Goal: Task Accomplishment & Management: Use online tool/utility

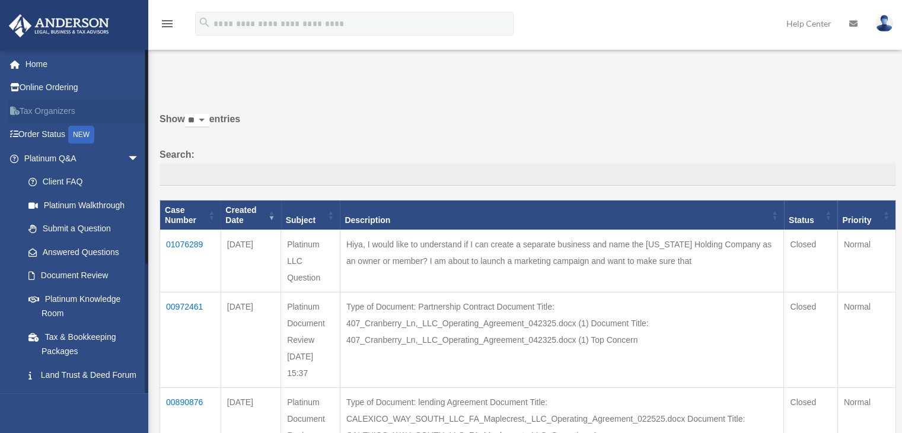
click at [42, 111] on link "Tax Organizers" at bounding box center [82, 111] width 149 height 24
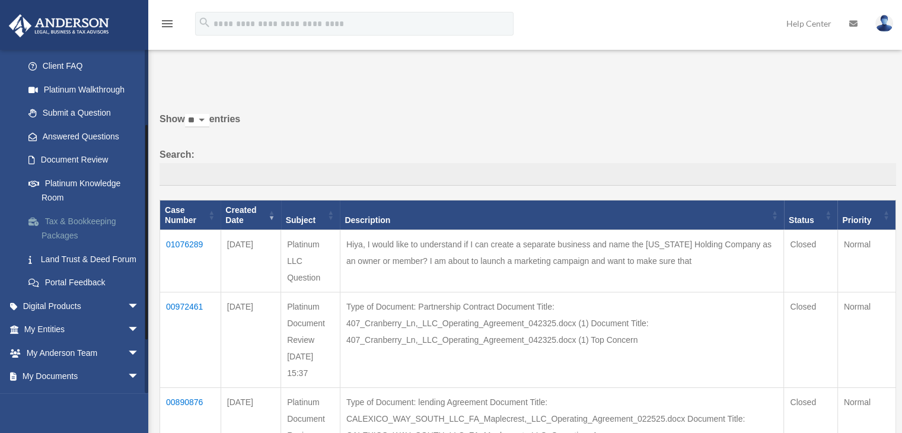
scroll to position [146, 0]
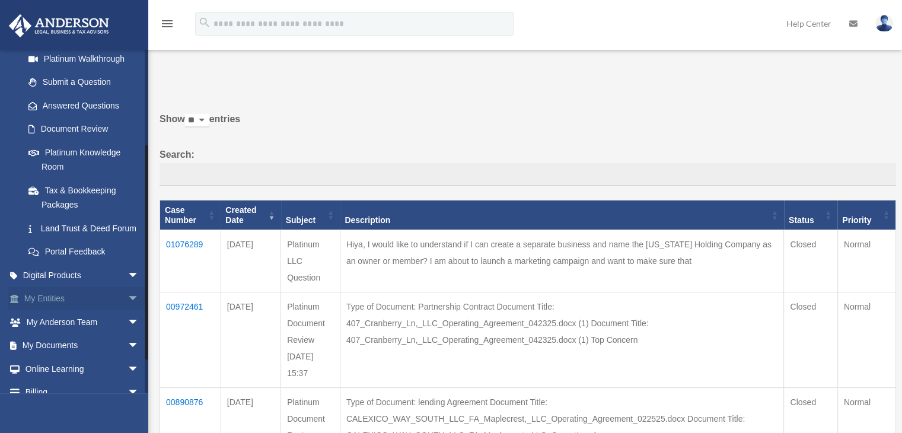
click at [127, 311] on span "arrow_drop_down" at bounding box center [139, 299] width 24 height 24
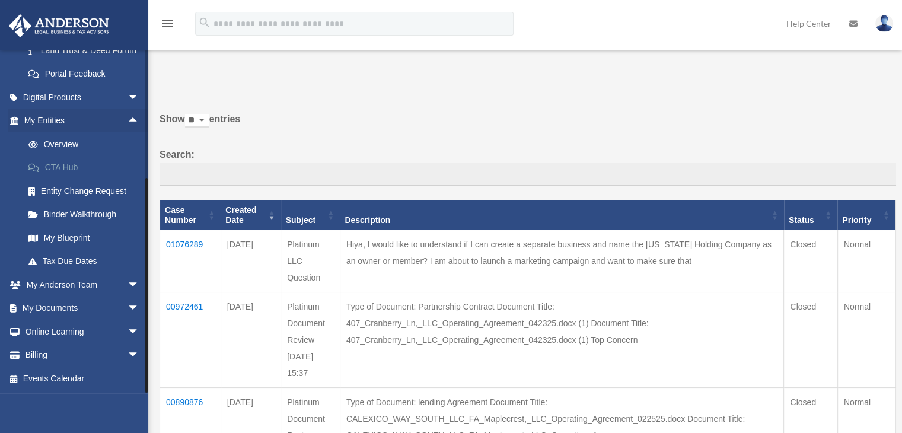
scroll to position [338, 0]
click at [127, 307] on span "arrow_drop_down" at bounding box center [139, 308] width 24 height 24
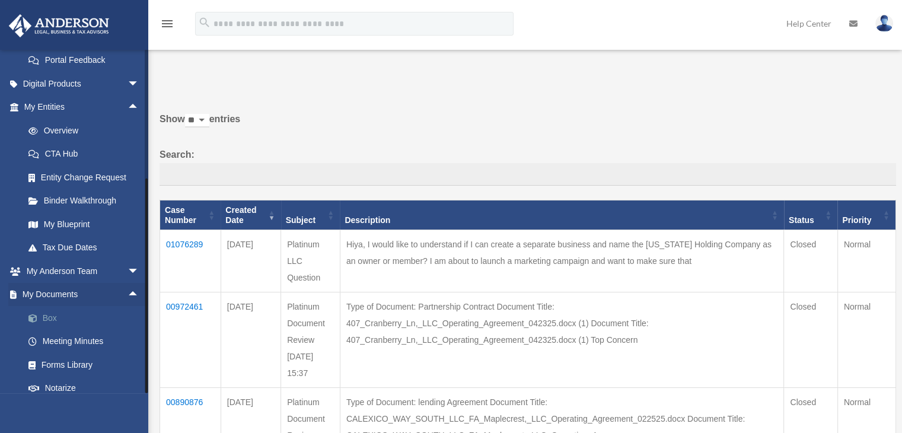
click at [84, 329] on link "Box" at bounding box center [87, 318] width 141 height 24
click at [43, 329] on link "Box" at bounding box center [87, 318] width 141 height 24
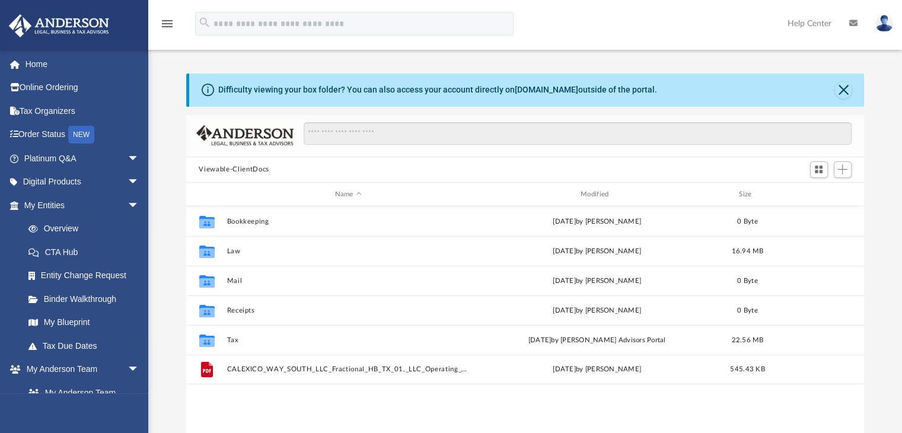
scroll to position [260, 669]
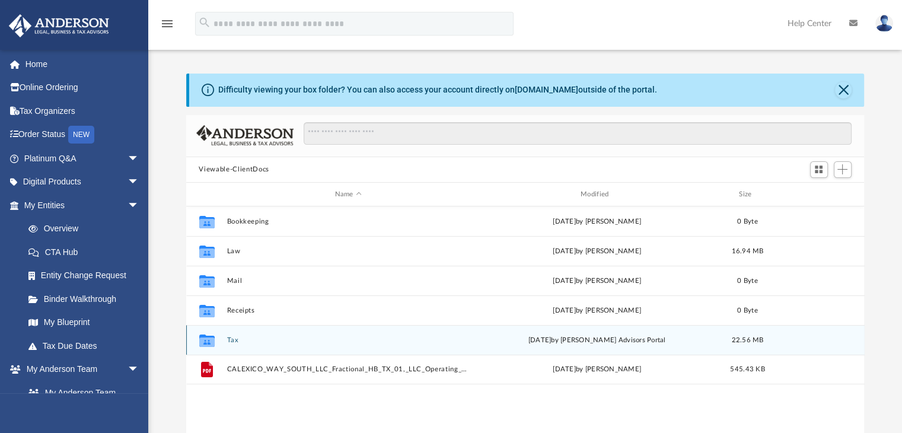
click at [206, 340] on icon "grid" at bounding box center [206, 341] width 15 height 9
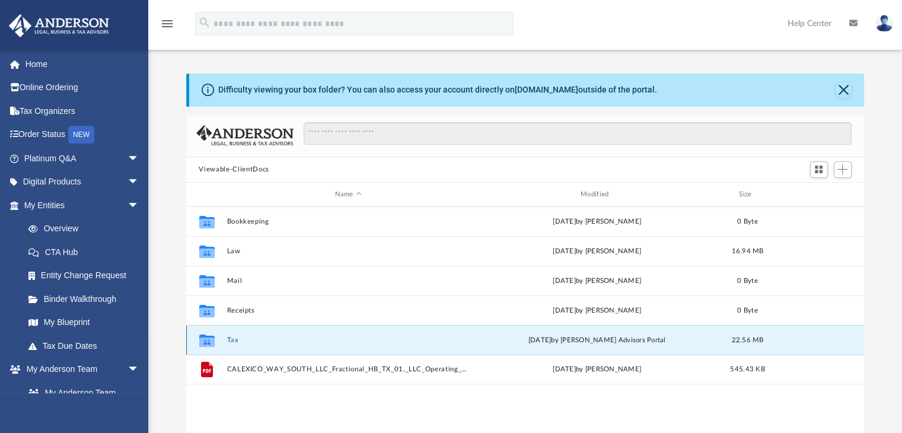
click at [205, 342] on icon "grid" at bounding box center [206, 340] width 15 height 12
click at [208, 342] on icon "grid" at bounding box center [206, 341] width 15 height 9
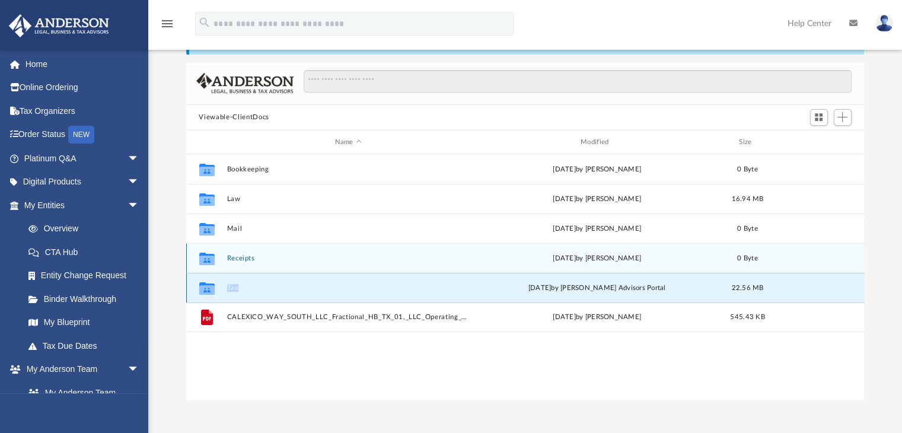
scroll to position [53, 0]
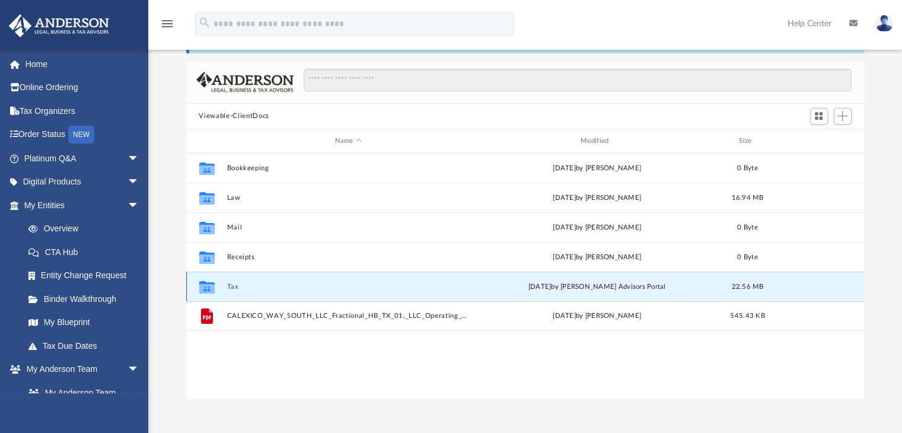
click at [209, 288] on icon "grid" at bounding box center [206, 288] width 15 height 9
click at [348, 287] on button "Tax" at bounding box center [348, 287] width 243 height 8
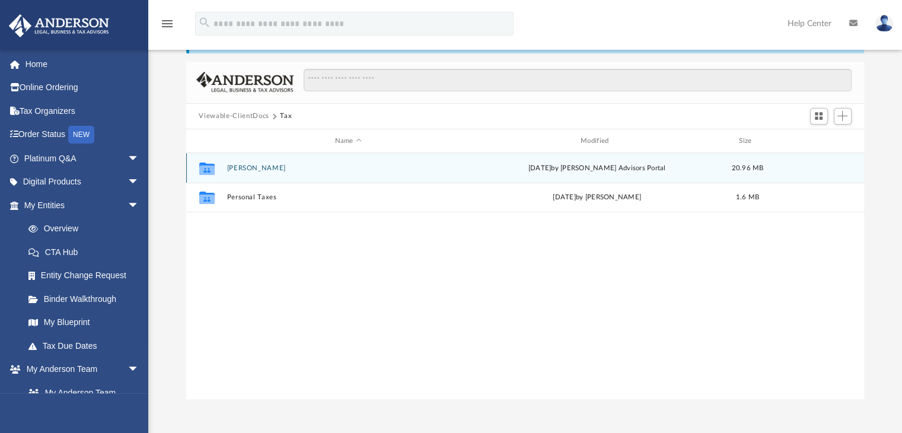
click at [210, 171] on icon "grid" at bounding box center [206, 168] width 15 height 12
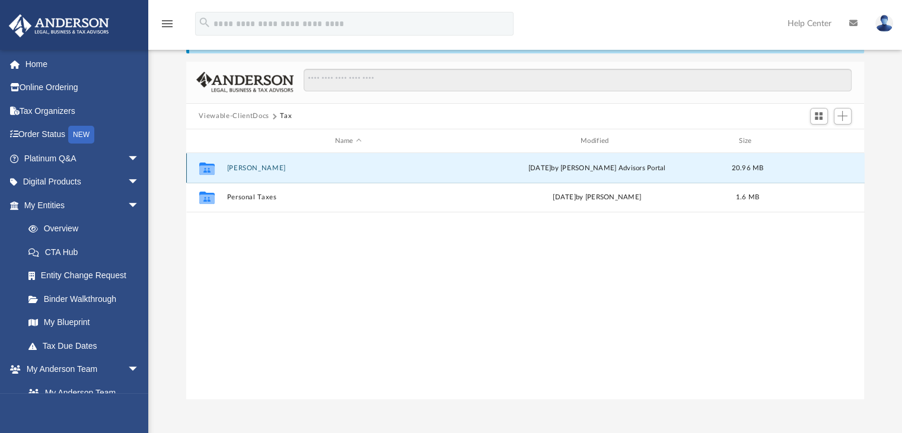
click at [213, 167] on icon "grid" at bounding box center [206, 169] width 15 height 9
click at [267, 168] on button "[PERSON_NAME]" at bounding box center [348, 168] width 243 height 8
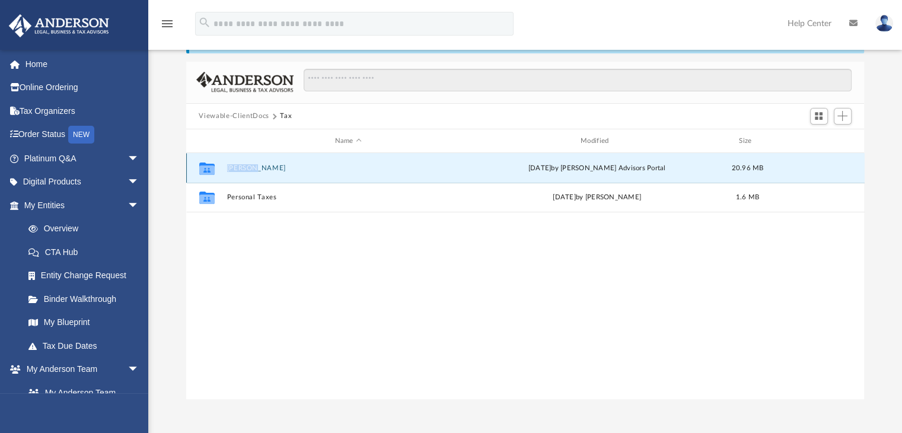
click at [267, 168] on button "[PERSON_NAME]" at bounding box center [348, 168] width 243 height 8
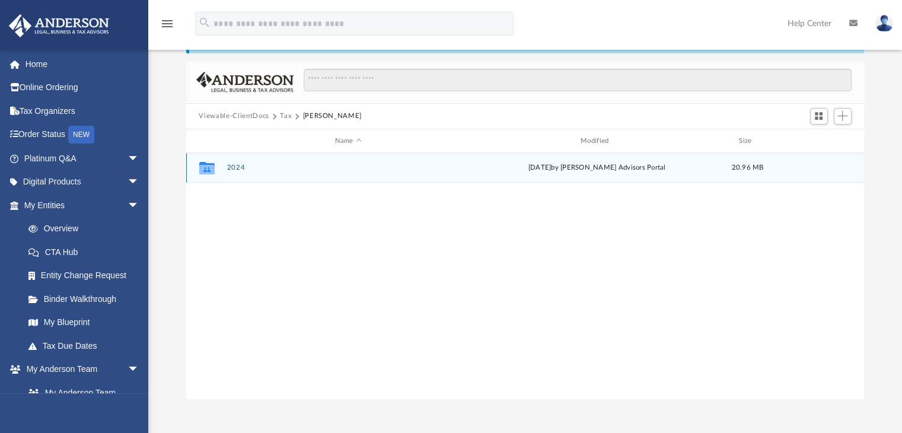
click at [206, 169] on icon "grid" at bounding box center [206, 169] width 15 height 9
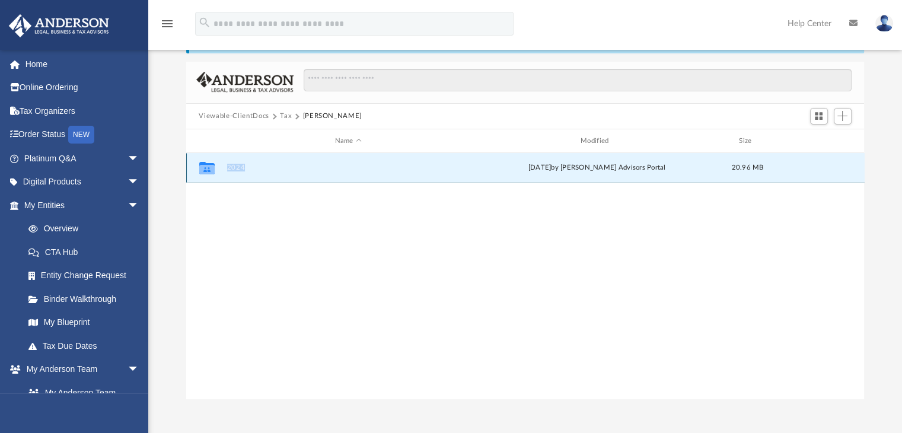
click at [206, 169] on icon "grid" at bounding box center [206, 169] width 15 height 9
click at [209, 167] on icon "grid" at bounding box center [206, 169] width 15 height 9
click at [235, 167] on button "2024" at bounding box center [348, 168] width 243 height 8
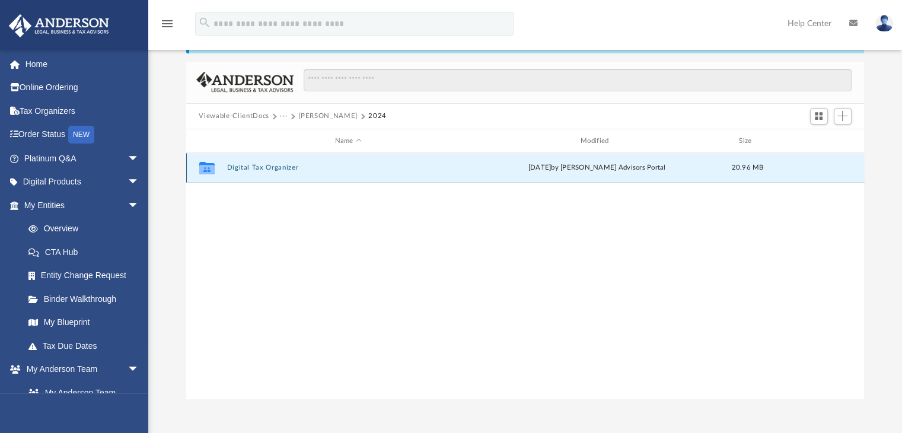
click at [264, 167] on button "Digital Tax Organizer" at bounding box center [348, 168] width 243 height 8
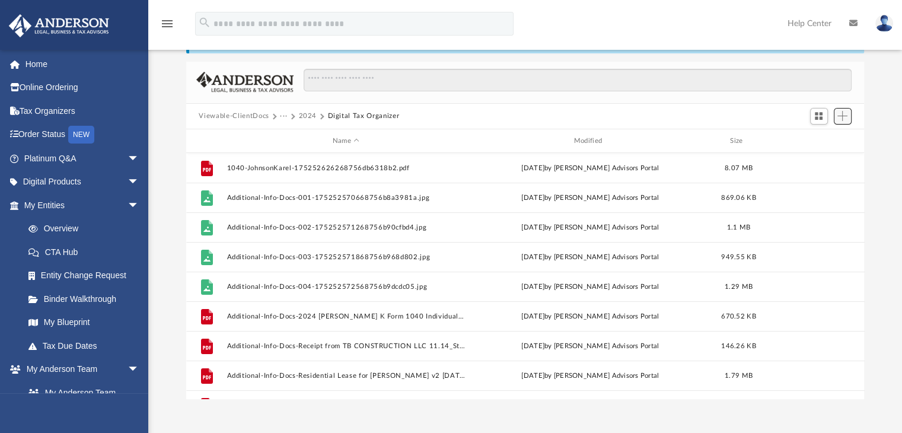
click at [840, 117] on span "Add" at bounding box center [842, 116] width 10 height 10
click at [819, 138] on li "Upload" at bounding box center [825, 139] width 38 height 12
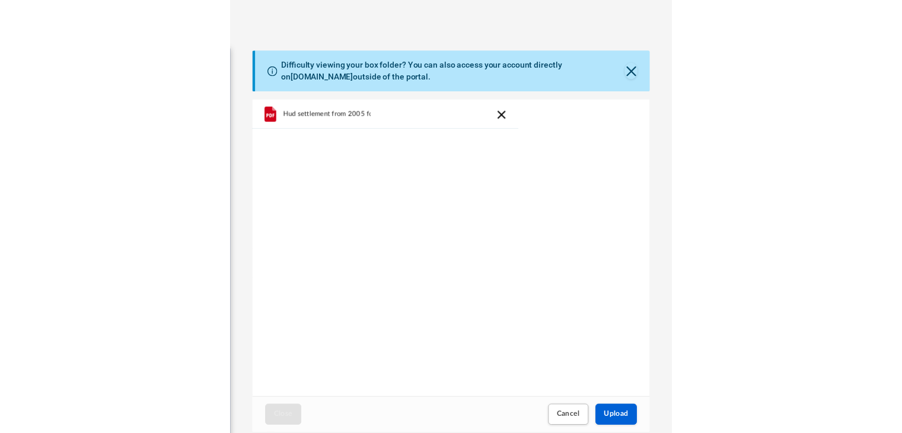
scroll to position [292, 261]
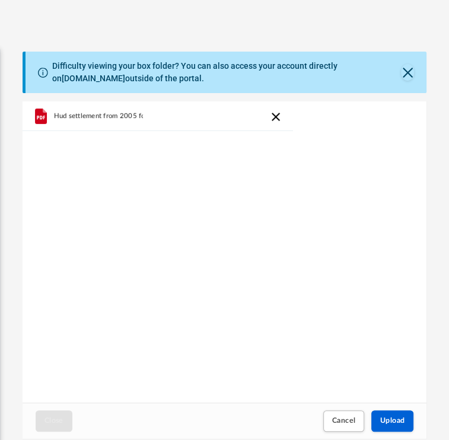
click at [418, 409] on div "Scroll to top vertical_align_top" at bounding box center [430, 421] width 25 height 25
click at [399, 410] on button "Upload" at bounding box center [392, 420] width 43 height 21
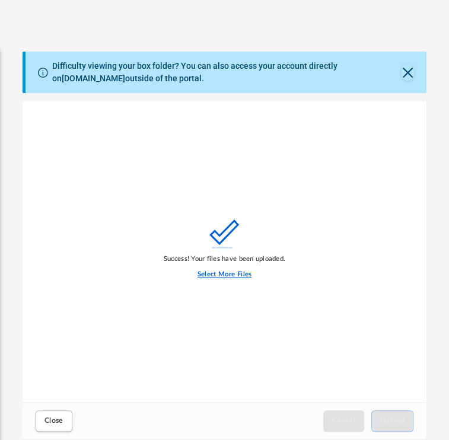
click at [251, 269] on label "Select More Files" at bounding box center [224, 274] width 54 height 11
click at [0, 0] on input "Select More Files" at bounding box center [0, 0] width 0 height 0
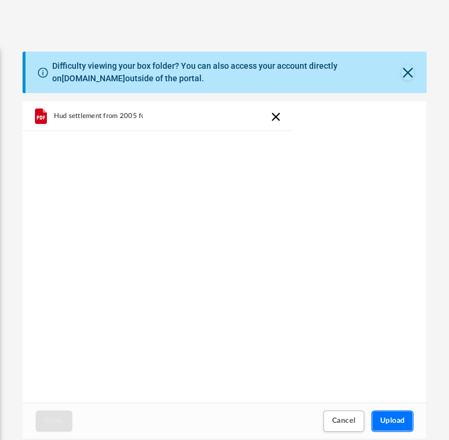
click at [402, 417] on span "Upload" at bounding box center [392, 420] width 25 height 7
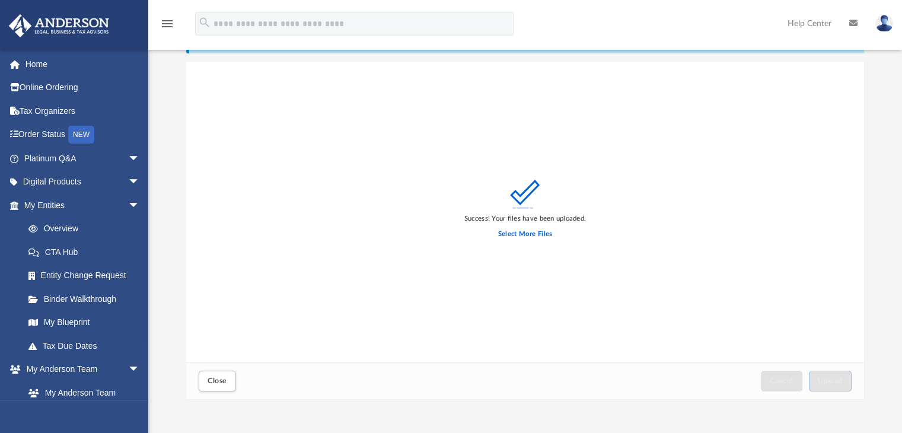
scroll to position [292, 669]
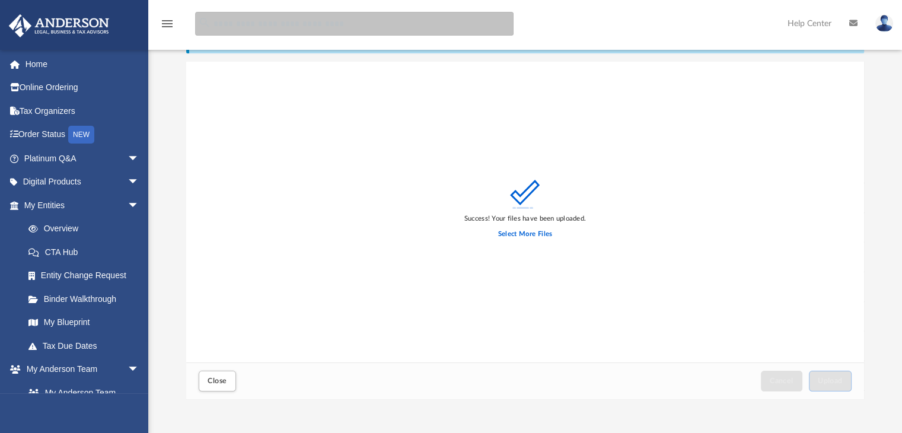
click at [433, 24] on input "search" at bounding box center [354, 24] width 318 height 24
